Goal: Transaction & Acquisition: Obtain resource

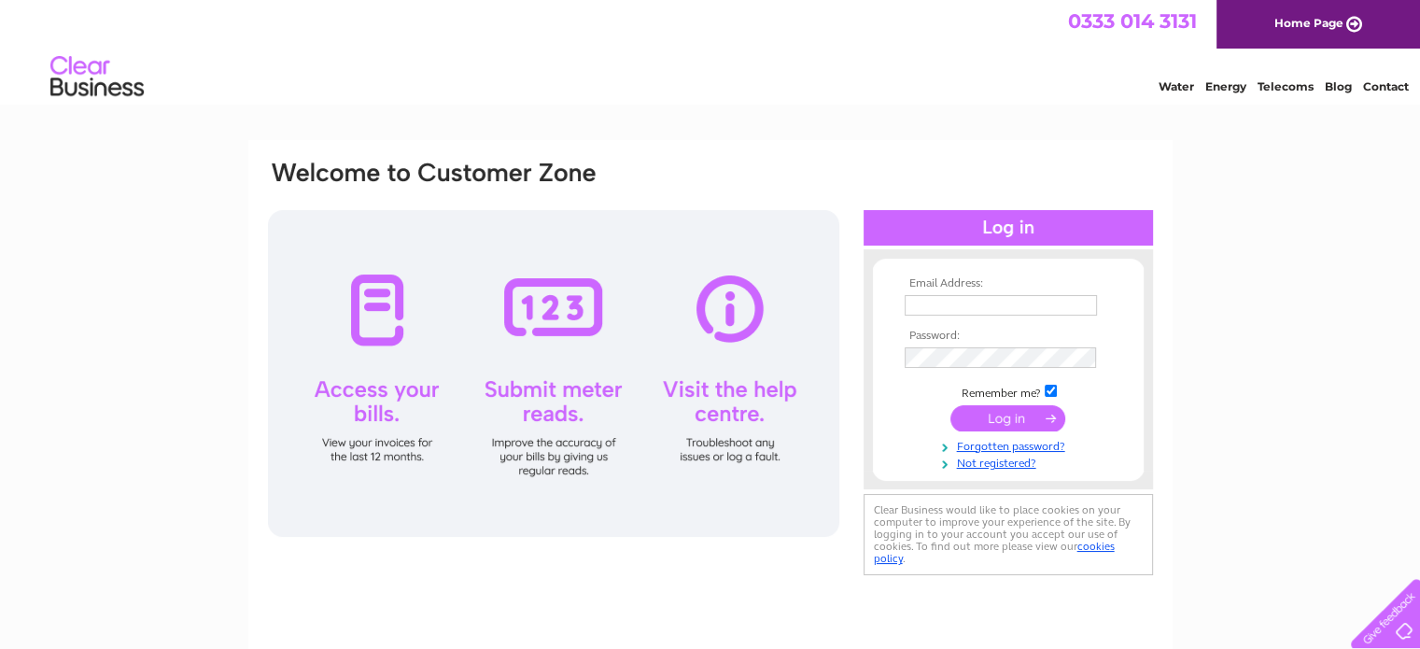
type input "sharonmingram@gmail.com"
click at [1005, 422] on input "submit" at bounding box center [1007, 418] width 115 height 26
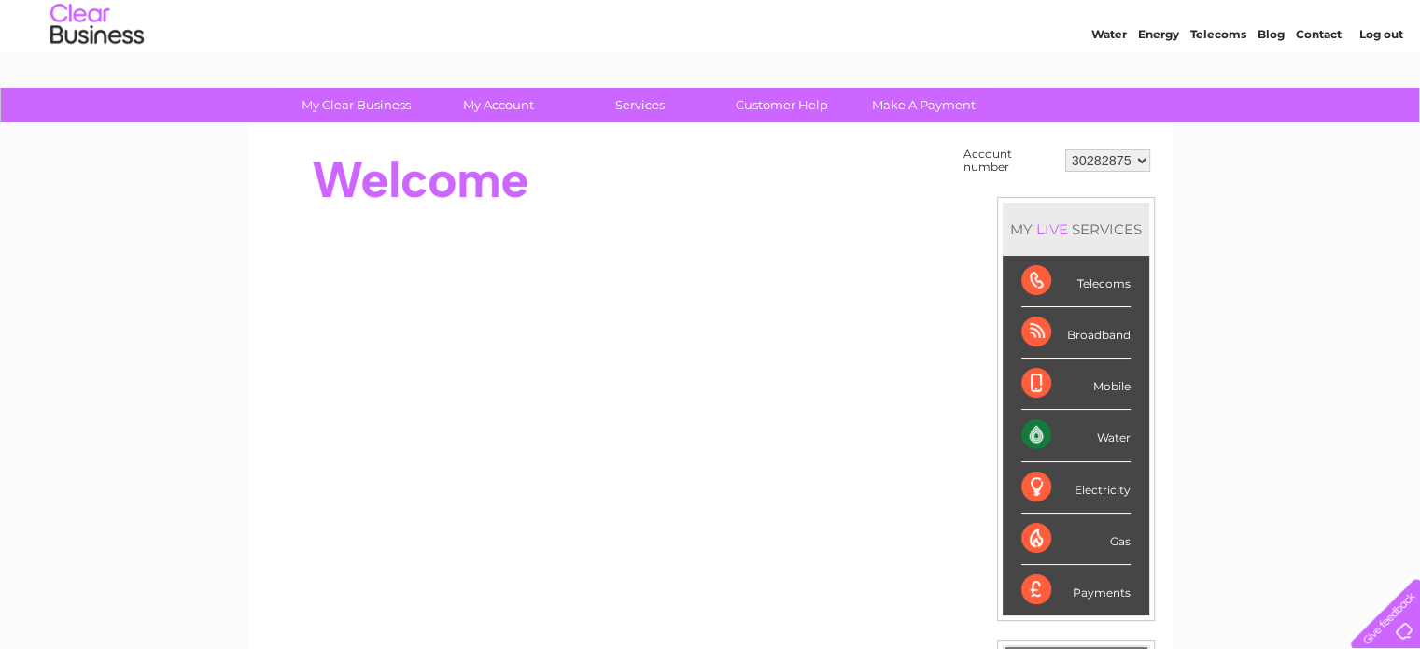
scroll to position [93, 0]
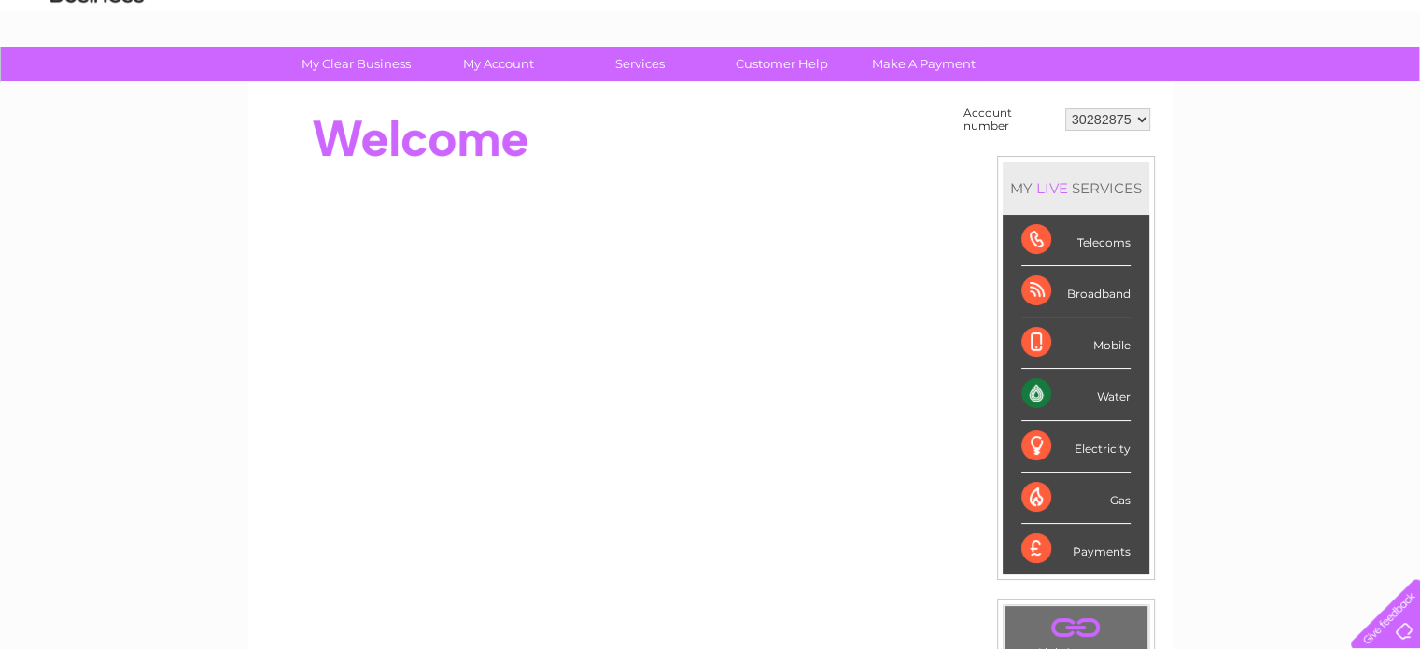
click at [1078, 400] on div "Water" at bounding box center [1075, 394] width 109 height 51
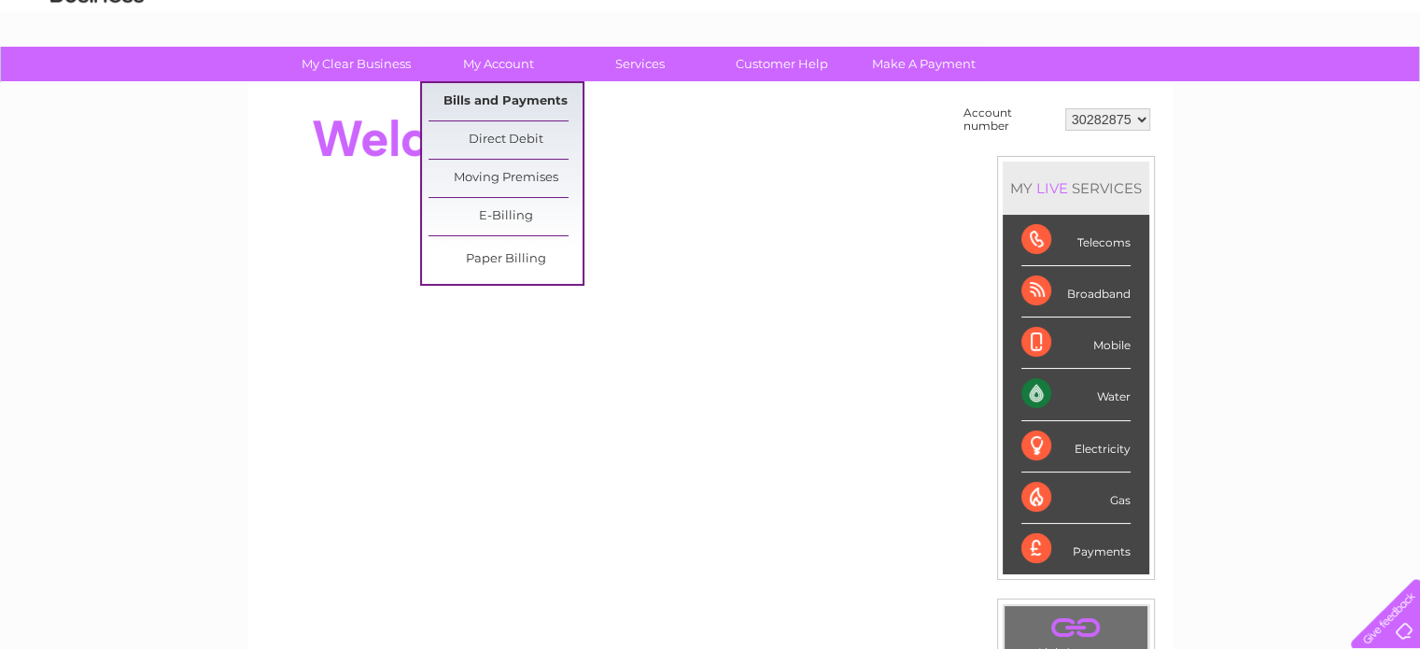
click at [489, 94] on link "Bills and Payments" at bounding box center [506, 101] width 154 height 37
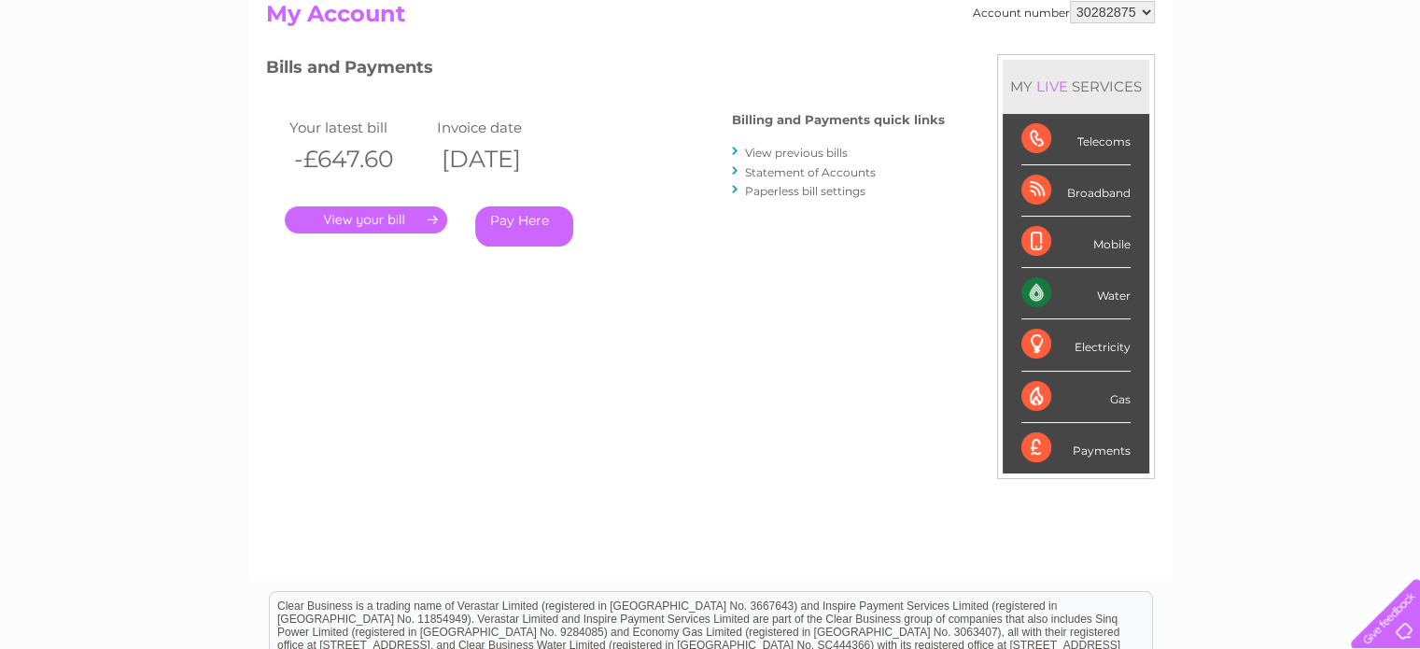
scroll to position [187, 0]
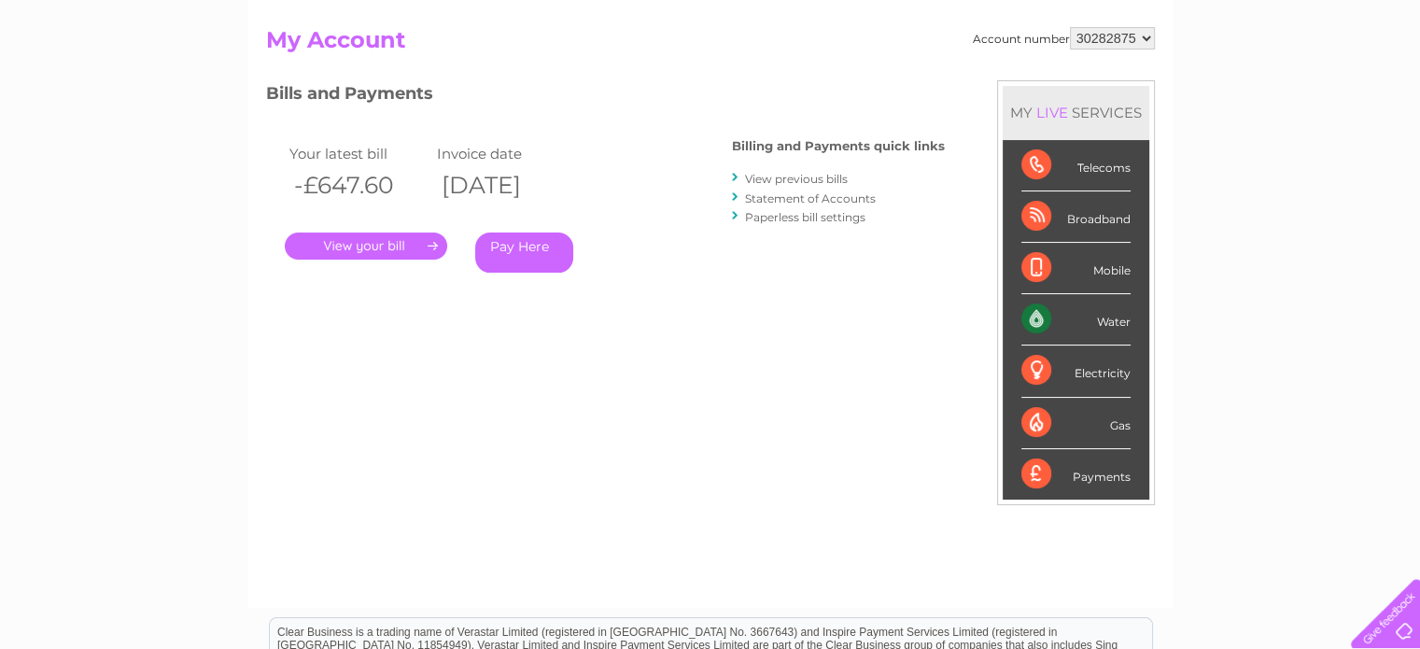
click at [384, 246] on link "." at bounding box center [366, 245] width 162 height 27
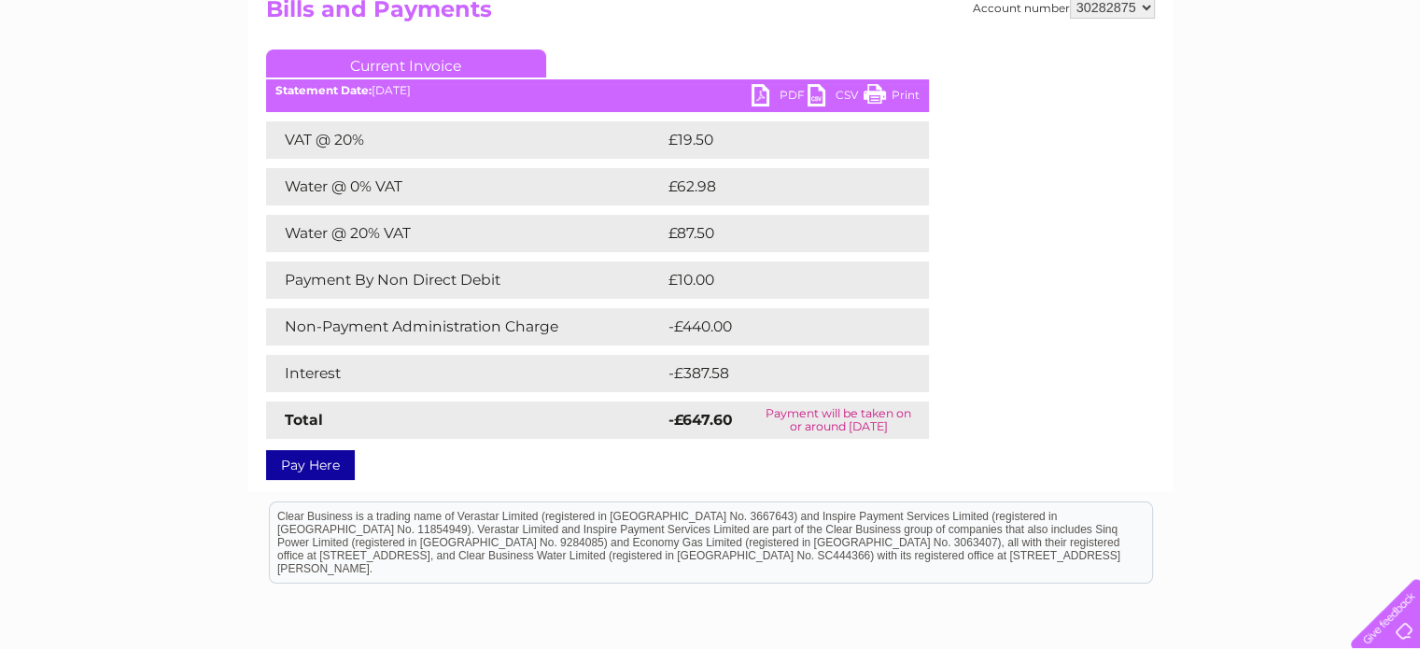
scroll to position [187, 0]
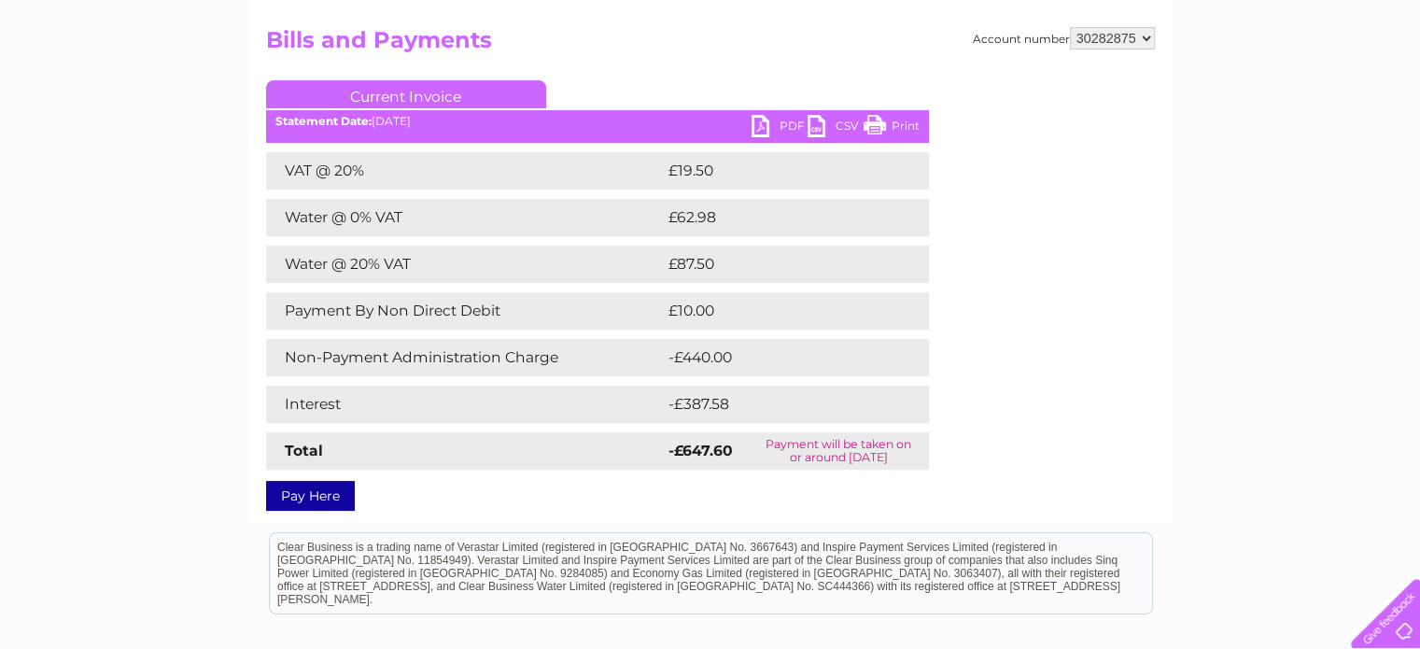
click at [778, 123] on link "PDF" at bounding box center [780, 128] width 56 height 27
click at [766, 123] on link "PDF" at bounding box center [780, 128] width 56 height 27
drag, startPoint x: 978, startPoint y: 44, endPoint x: 1260, endPoint y: 175, distance: 310.8
click at [1260, 175] on div "My Clear Business Login Details My Details My Preferences Link Account My Accou…" at bounding box center [710, 397] width 1420 height 889
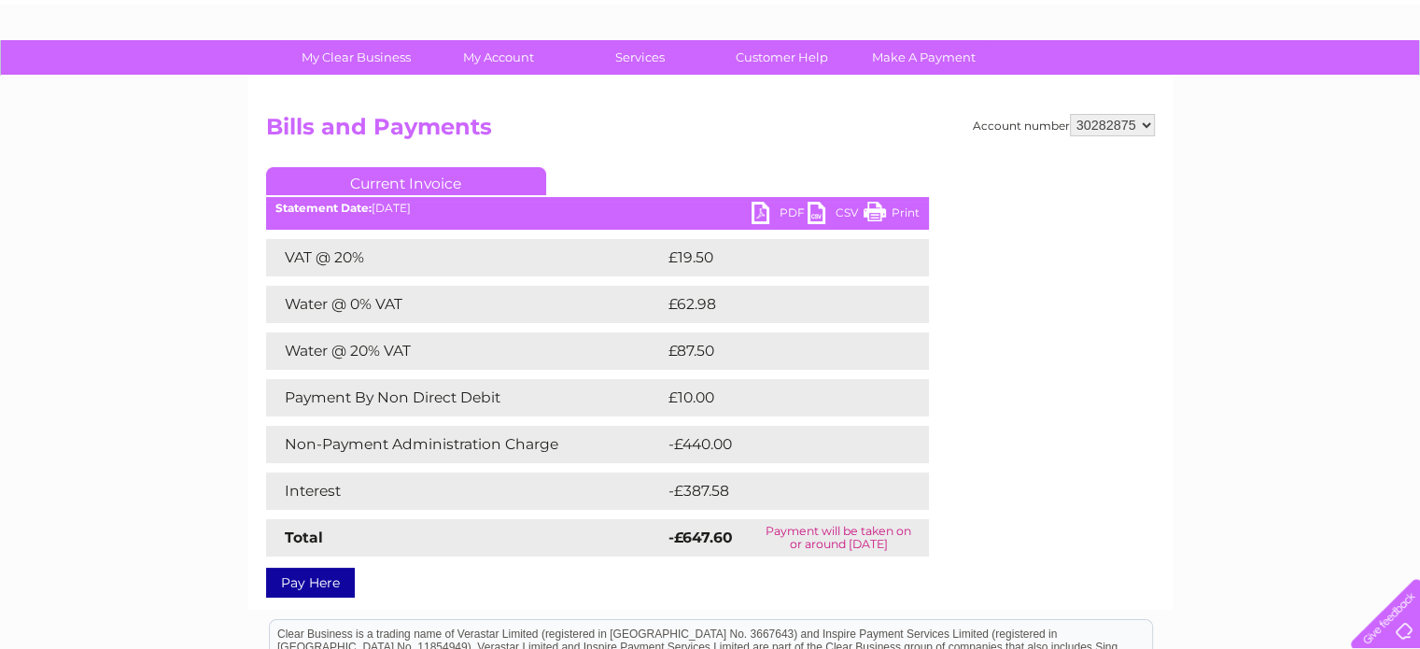
scroll to position [0, 0]
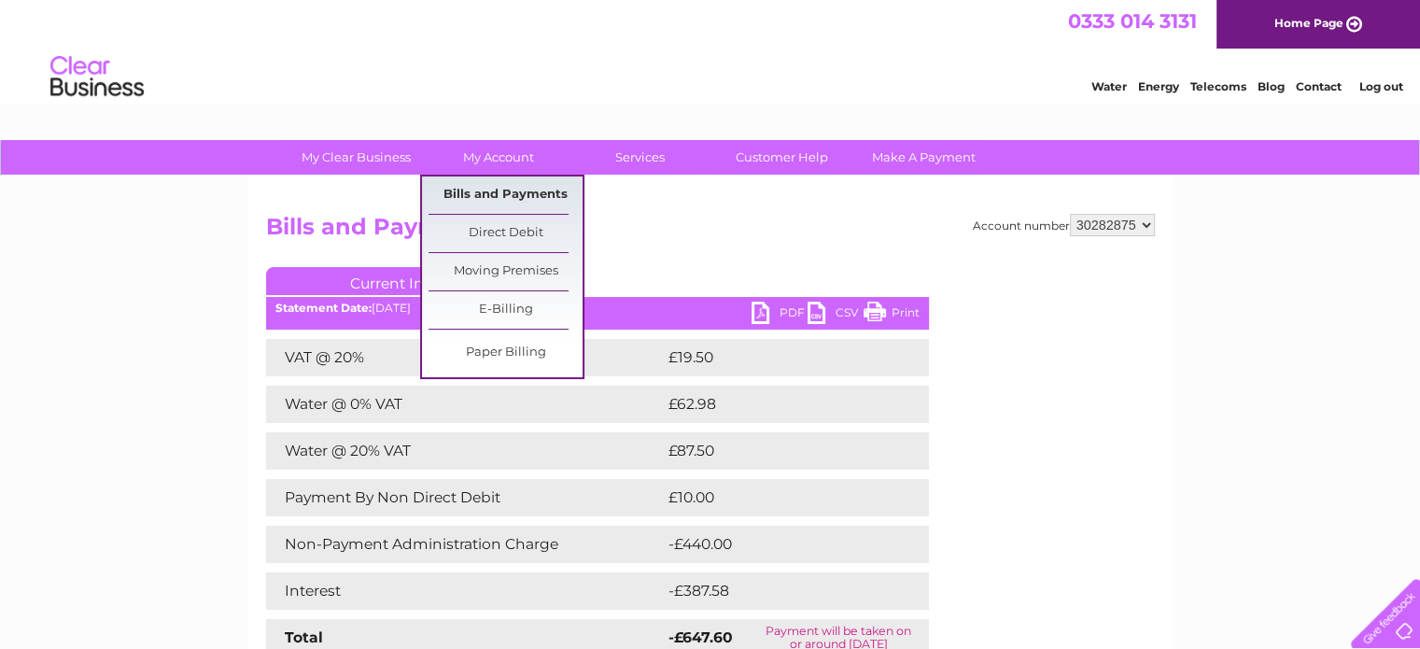
click at [492, 187] on link "Bills and Payments" at bounding box center [506, 194] width 154 height 37
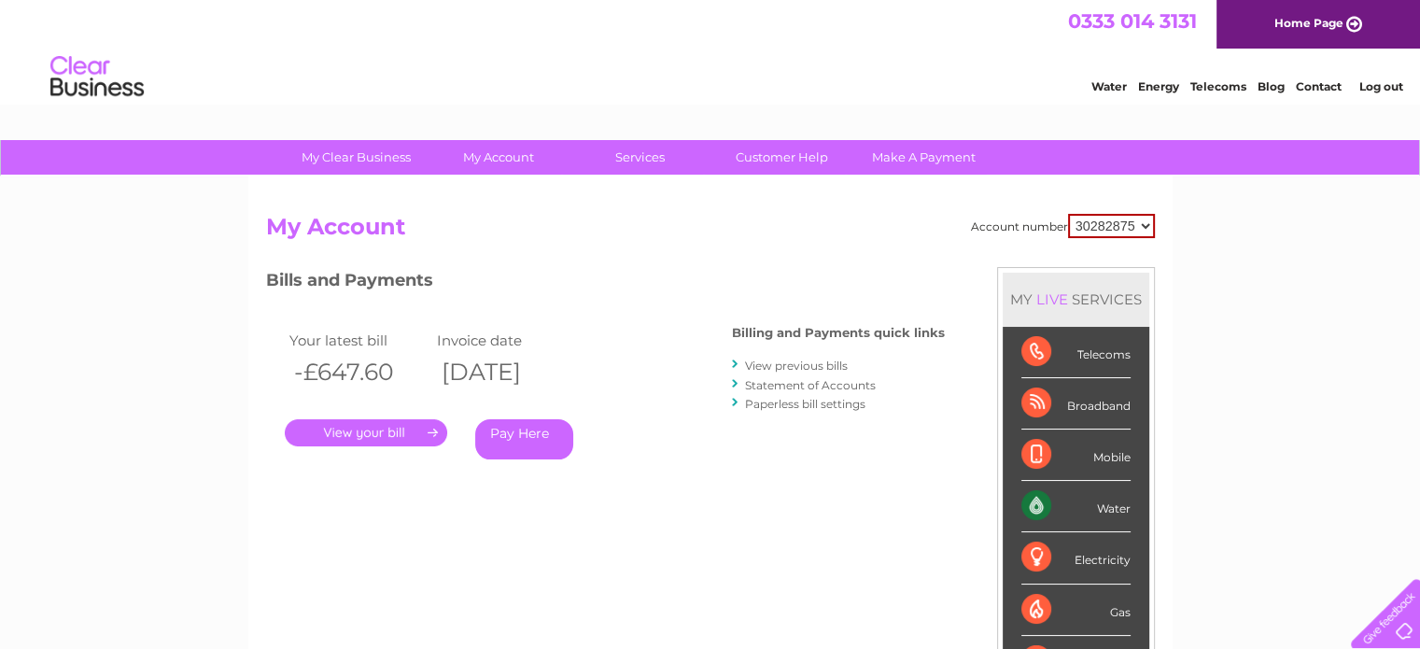
click at [360, 428] on link "." at bounding box center [366, 432] width 162 height 27
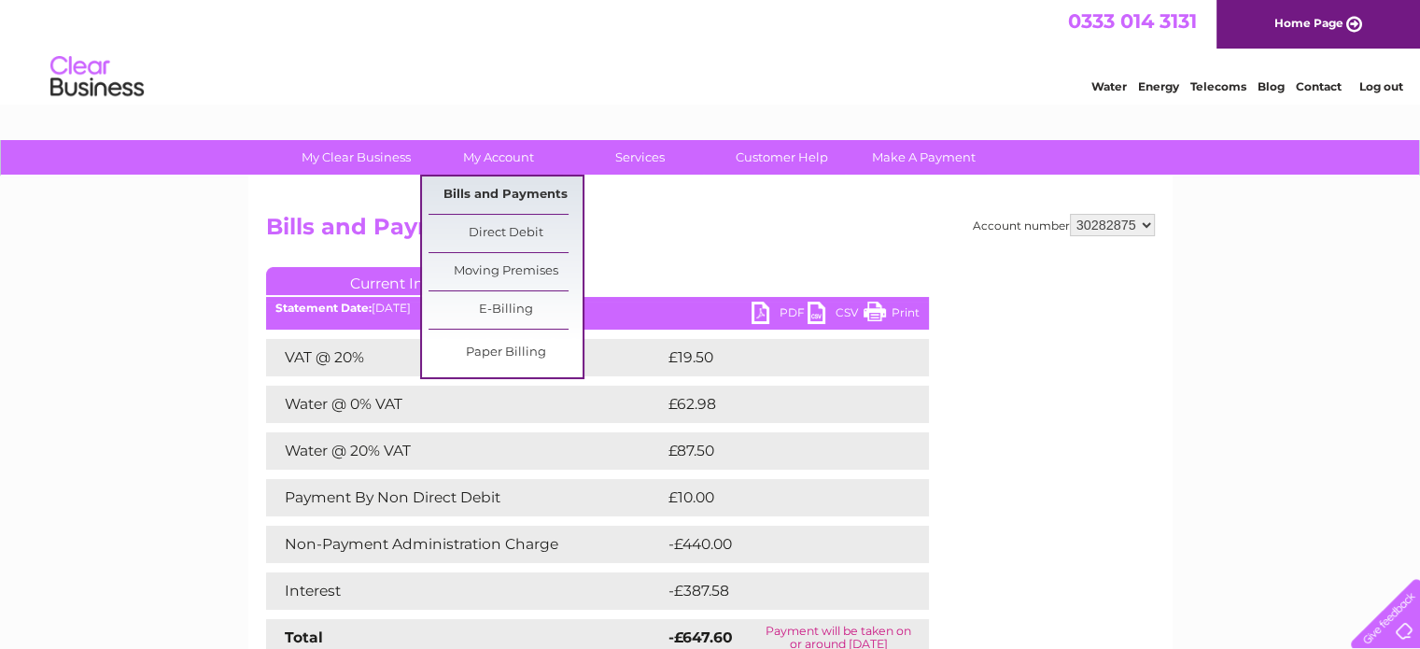
click at [485, 185] on link "Bills and Payments" at bounding box center [506, 194] width 154 height 37
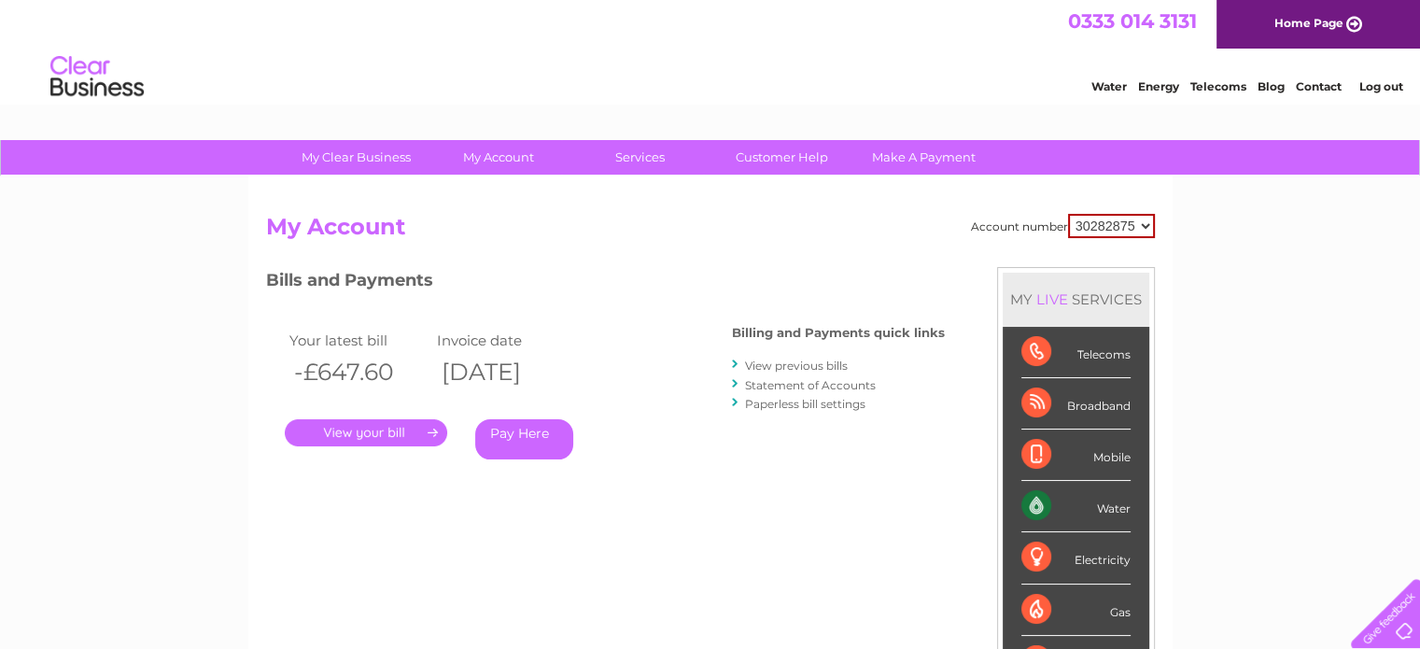
click at [802, 369] on link "View previous bills" at bounding box center [796, 366] width 103 height 14
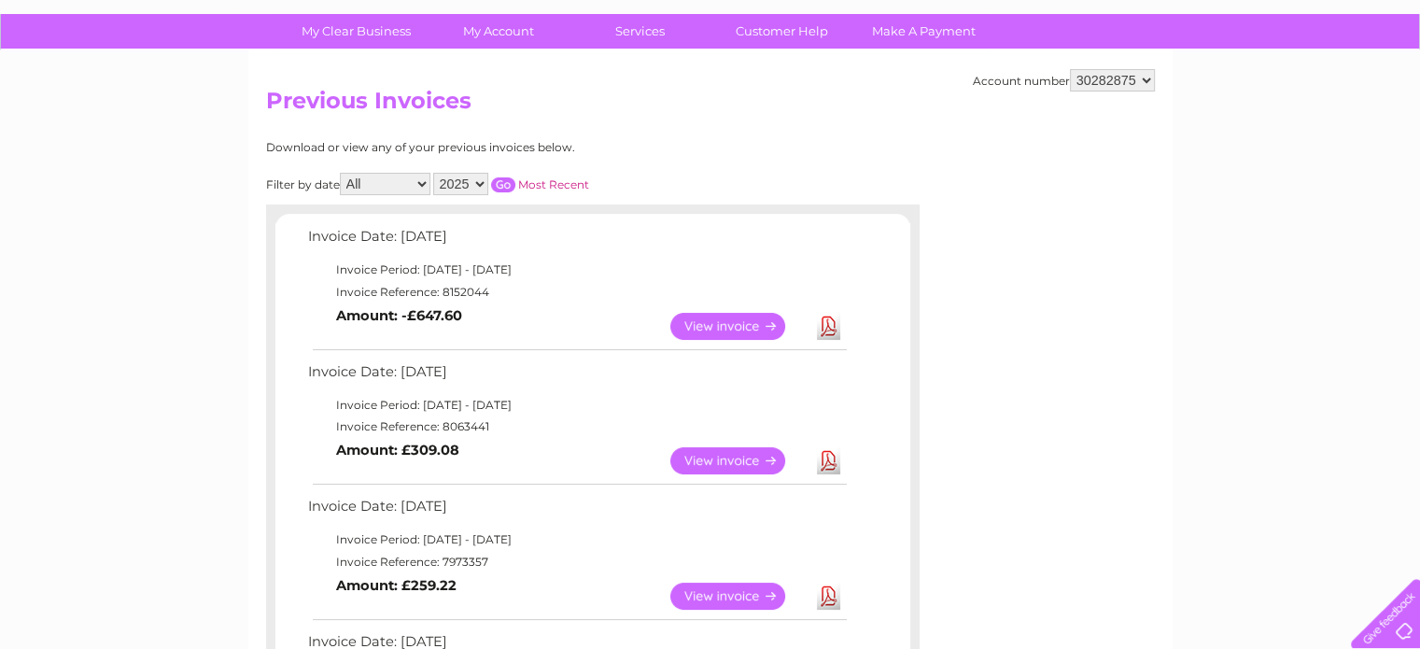
scroll to position [187, 0]
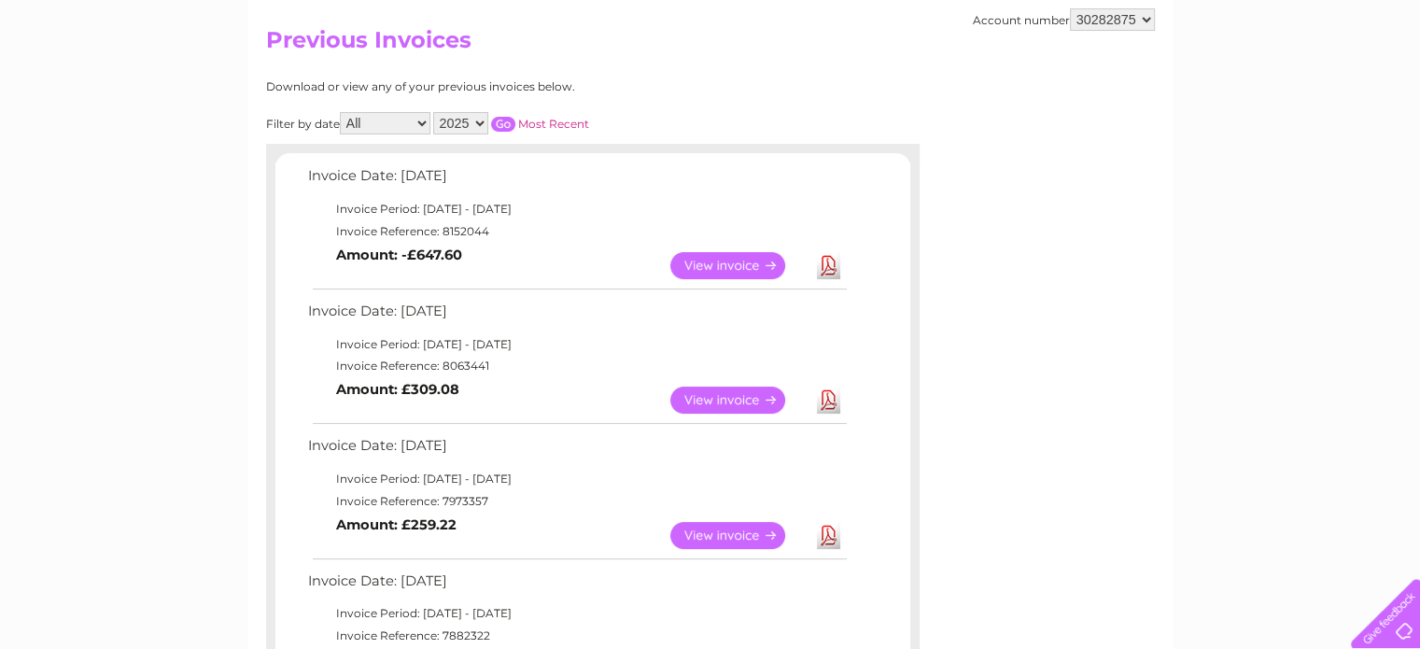
click at [822, 402] on link "Download" at bounding box center [828, 400] width 23 height 27
drag, startPoint x: 1381, startPoint y: 7, endPoint x: 1385, endPoint y: 248, distance: 241.8
